Goal: Task Accomplishment & Management: Manage account settings

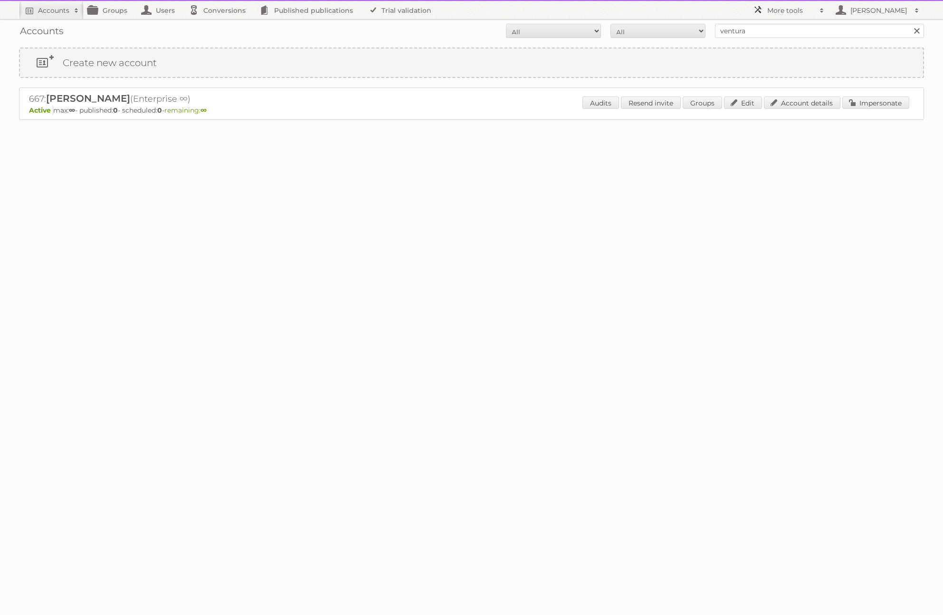
click at [786, 10] on h2 "More tools" at bounding box center [791, 11] width 48 height 10
click at [517, 198] on body "Accounts Search Advanced Search Create new account Groups Users Conversions Pub…" at bounding box center [471, 307] width 943 height 615
click at [886, 12] on h2 "[PERSON_NAME]" at bounding box center [879, 11] width 62 height 10
click at [804, 103] on link "Account details" at bounding box center [802, 102] width 77 height 12
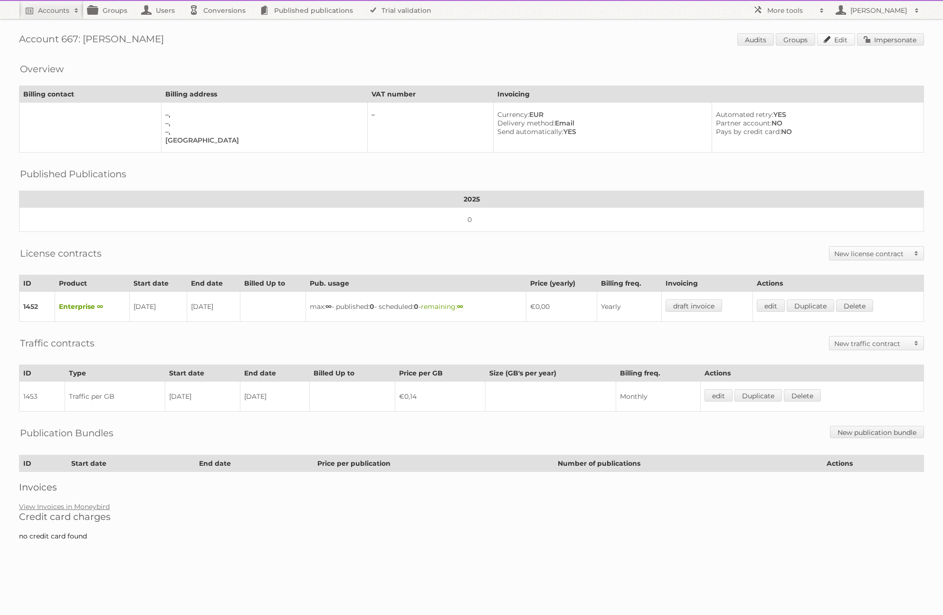
click at [840, 39] on link "Edit" at bounding box center [836, 39] width 38 height 12
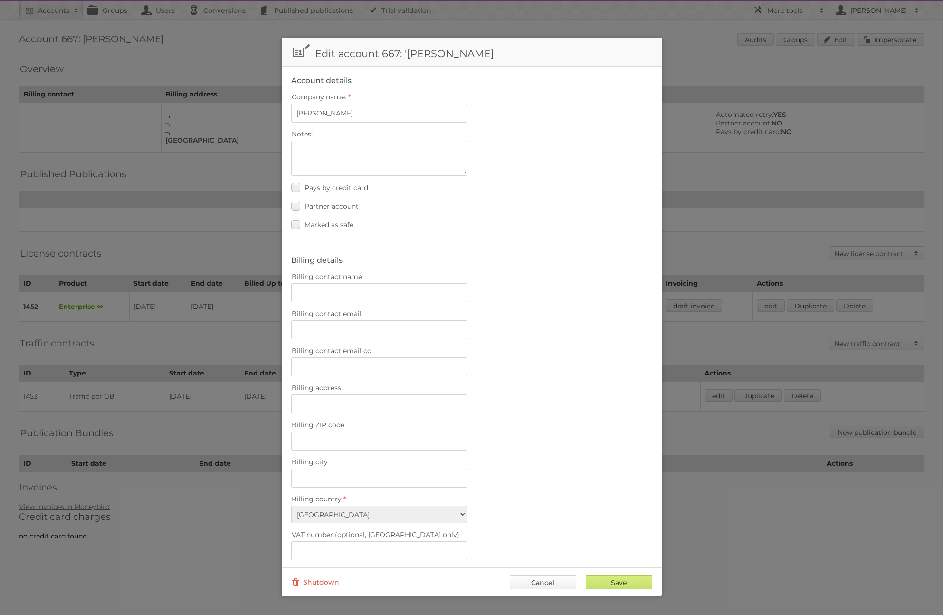
click at [539, 583] on link "Cancel" at bounding box center [543, 582] width 67 height 14
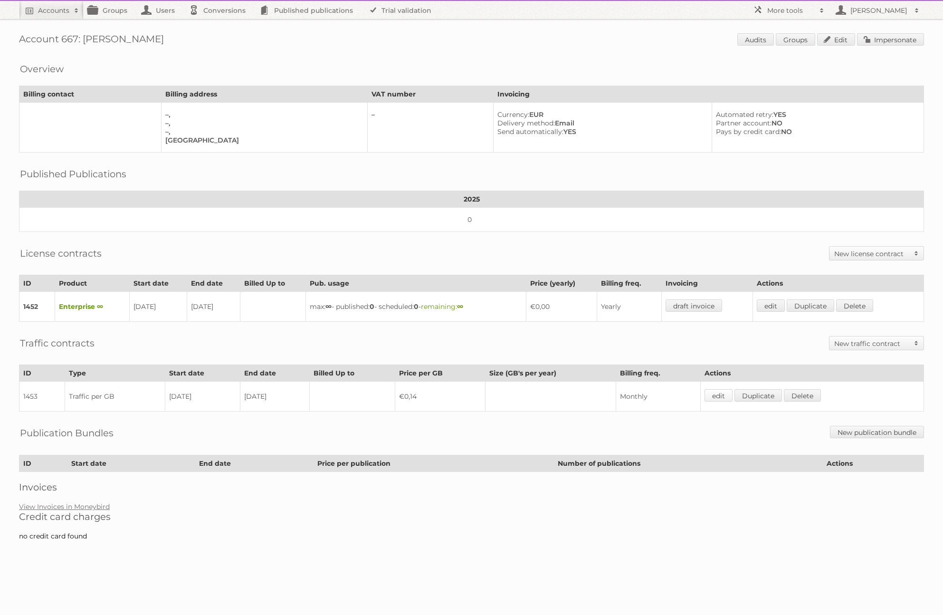
click at [727, 396] on link "edit" at bounding box center [719, 395] width 28 height 12
click at [783, 306] on link "edit" at bounding box center [771, 305] width 28 height 12
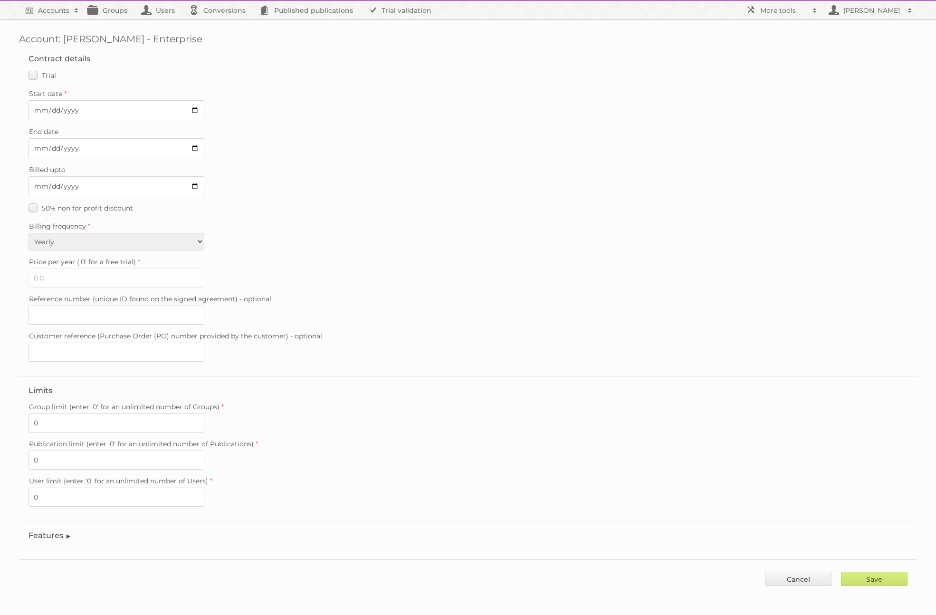
click at [64, 538] on legend "Features" at bounding box center [50, 535] width 43 height 9
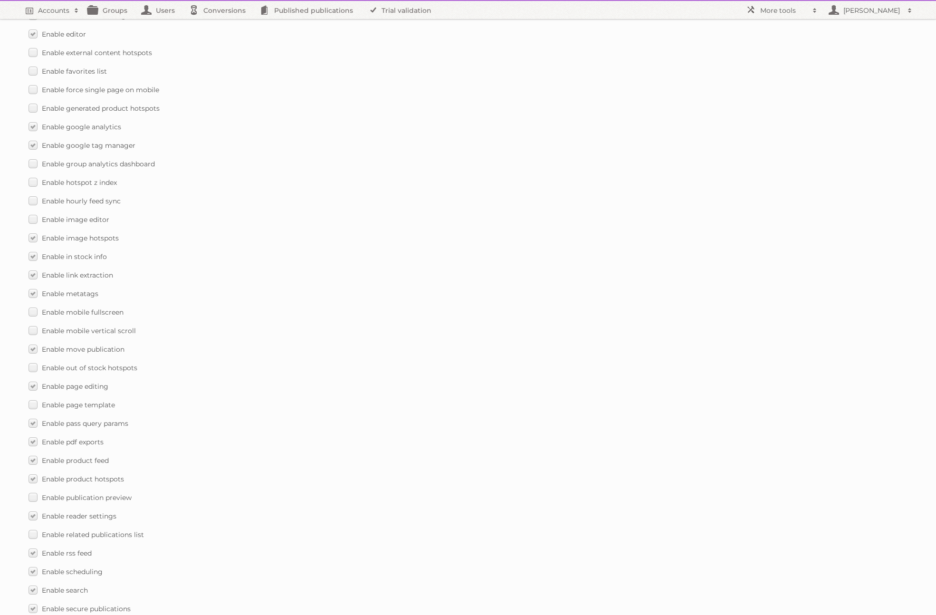
scroll to position [1132, 0]
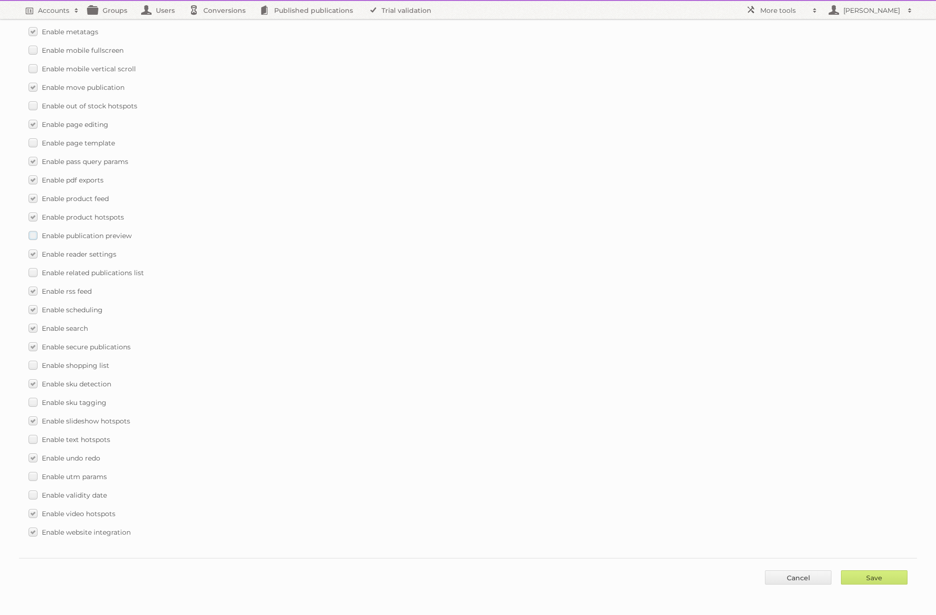
click at [33, 233] on label "Enable publication preview" at bounding box center [80, 236] width 103 height 14
click at [0, 0] on input "Enable publication preview" at bounding box center [0, 0] width 0 height 0
click at [874, 577] on input "Save" at bounding box center [874, 577] width 67 height 14
type input "..."
